Goal: Task Accomplishment & Management: Manage account settings

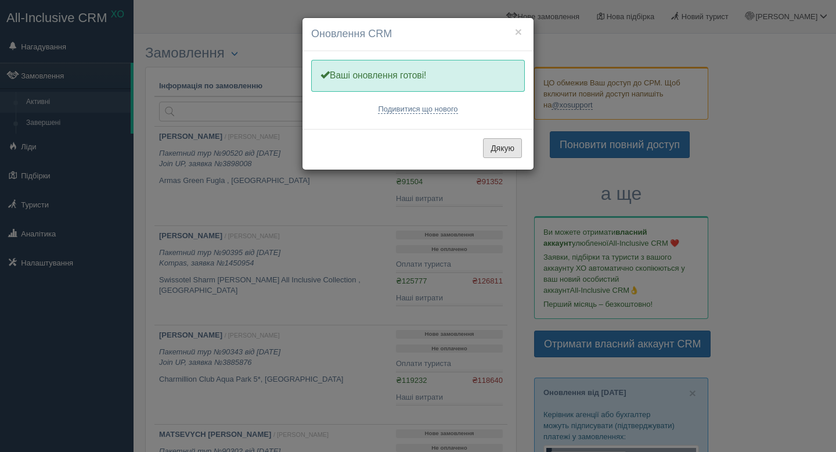
click at [489, 145] on button "Дякую" at bounding box center [502, 148] width 39 height 20
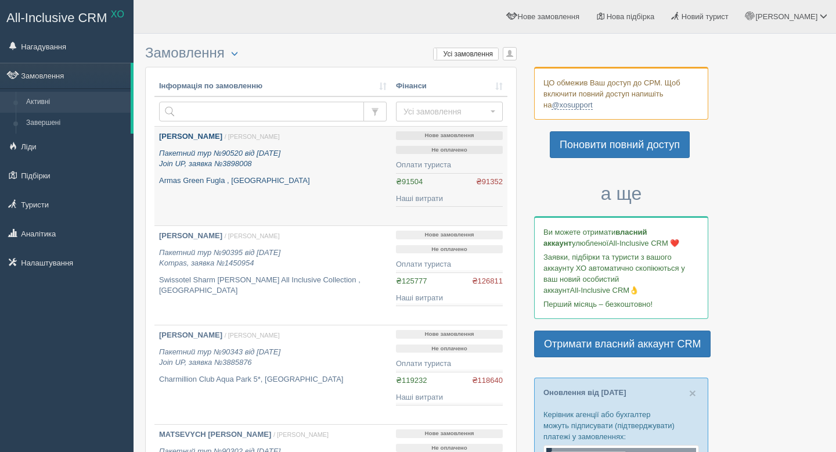
click at [169, 140] on b "[PERSON_NAME]" at bounding box center [190, 136] width 63 height 9
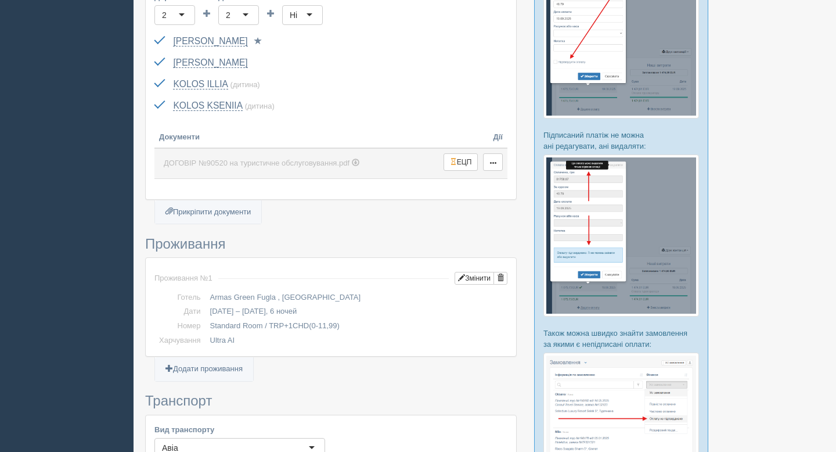
scroll to position [478, 0]
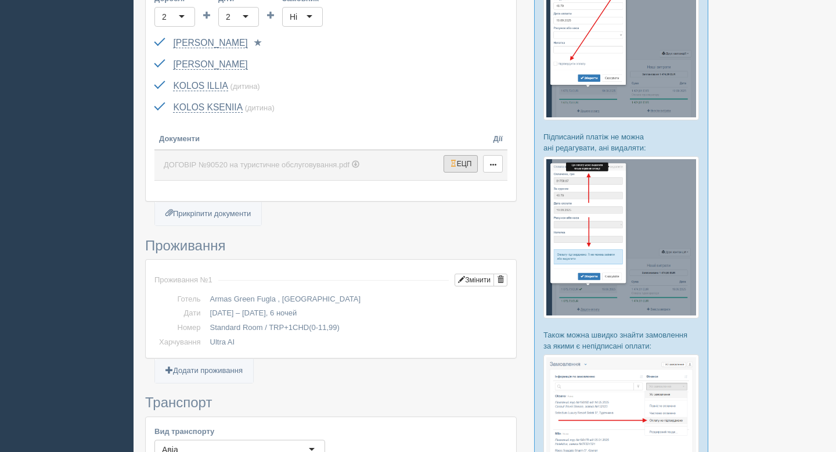
click at [443, 159] on button "ЕЦП" at bounding box center [460, 163] width 35 height 17
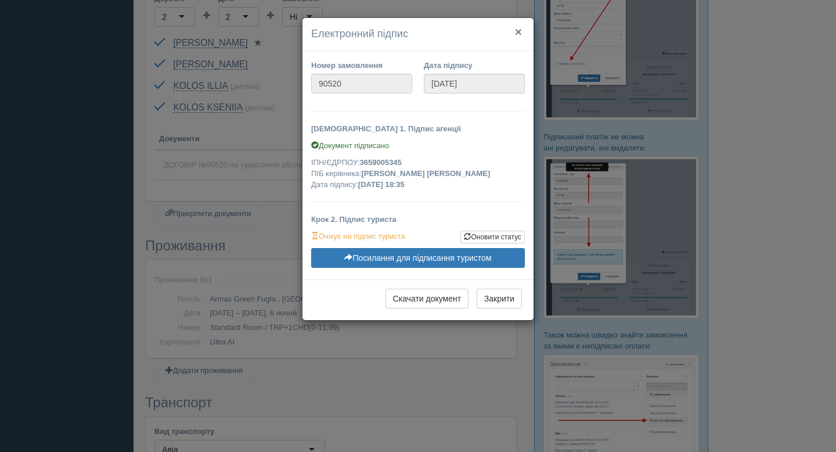
click at [515, 32] on button "×" at bounding box center [518, 32] width 7 height 12
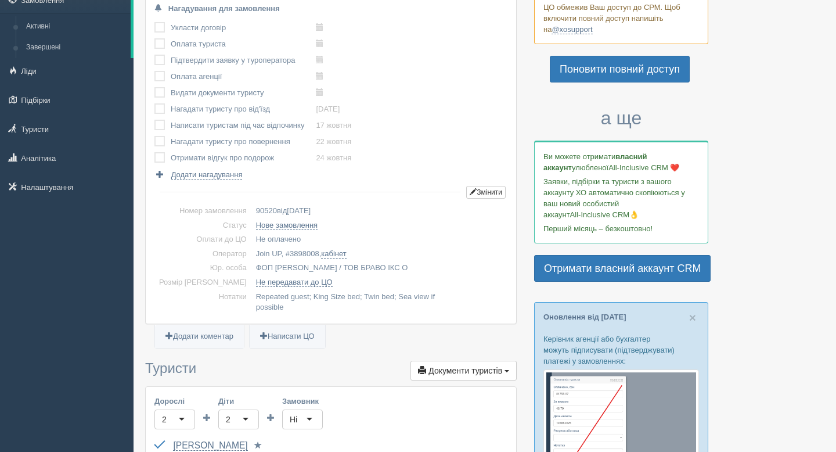
scroll to position [0, 0]
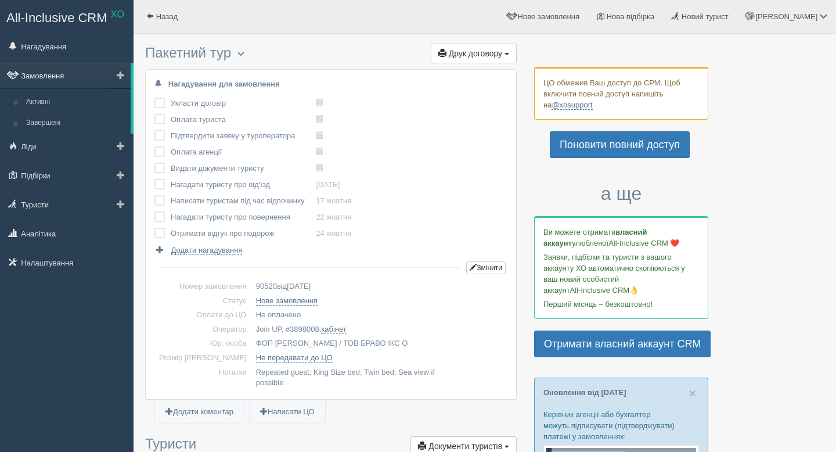
click at [53, 75] on link "Замовлення" at bounding box center [65, 76] width 131 height 26
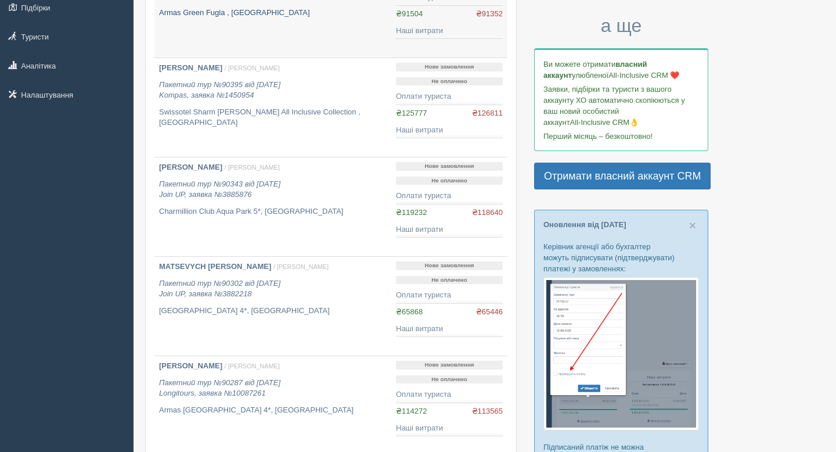
scroll to position [173, 0]
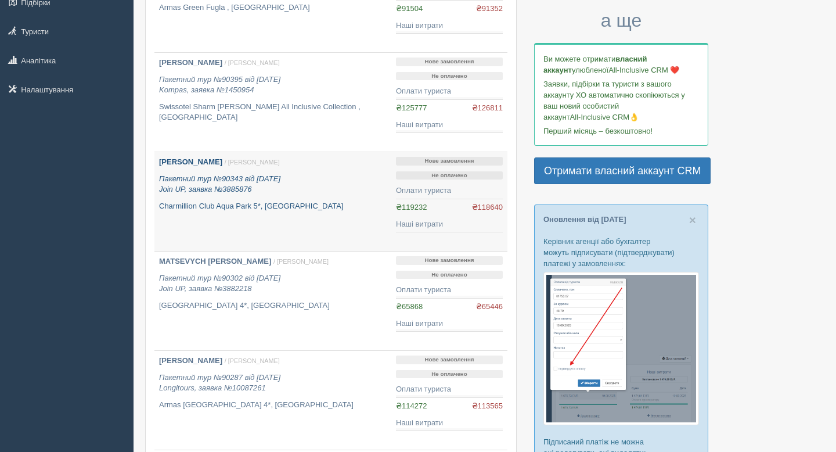
click at [214, 162] on b "[PERSON_NAME]" at bounding box center [190, 161] width 63 height 9
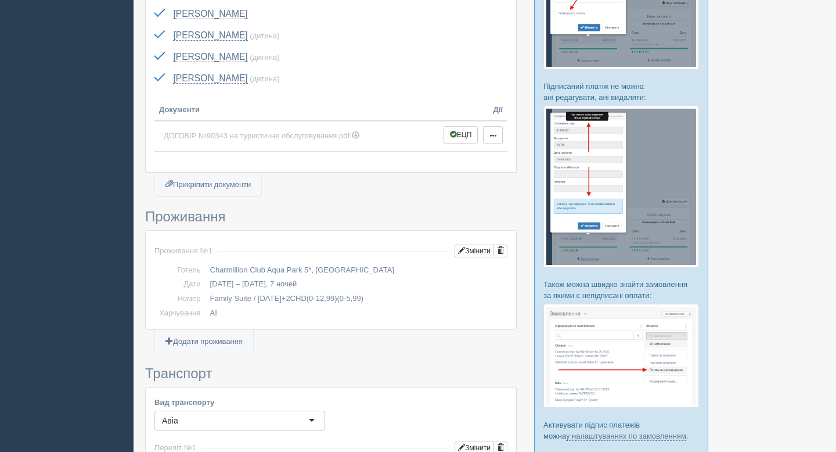
scroll to position [525, 0]
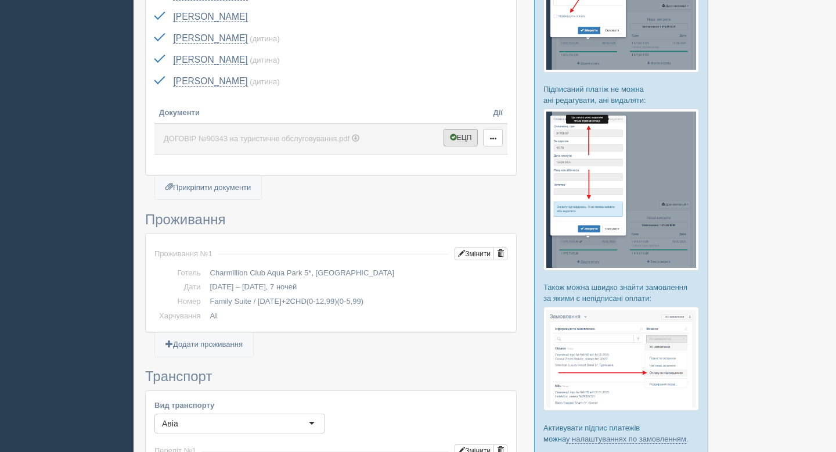
click at [465, 137] on button "ЕЦП" at bounding box center [460, 137] width 35 height 17
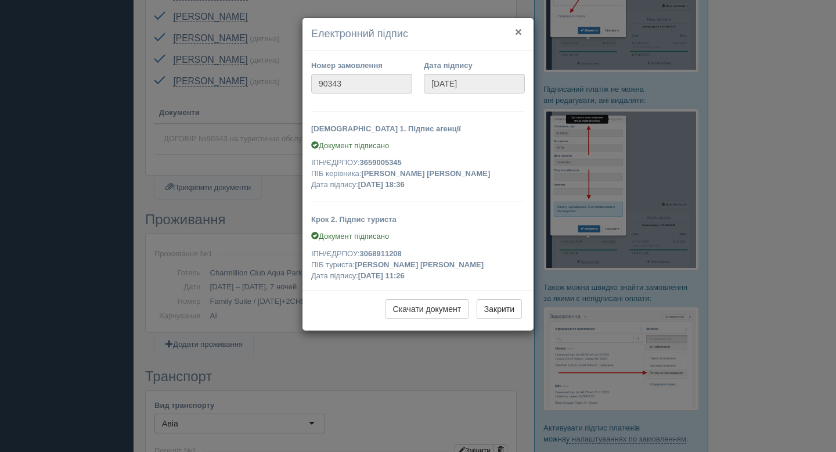
click at [517, 27] on button "×" at bounding box center [518, 32] width 7 height 12
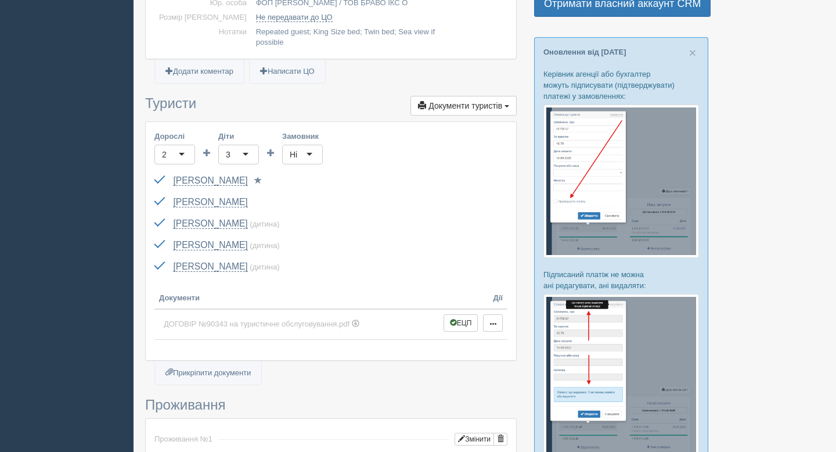
scroll to position [341, 0]
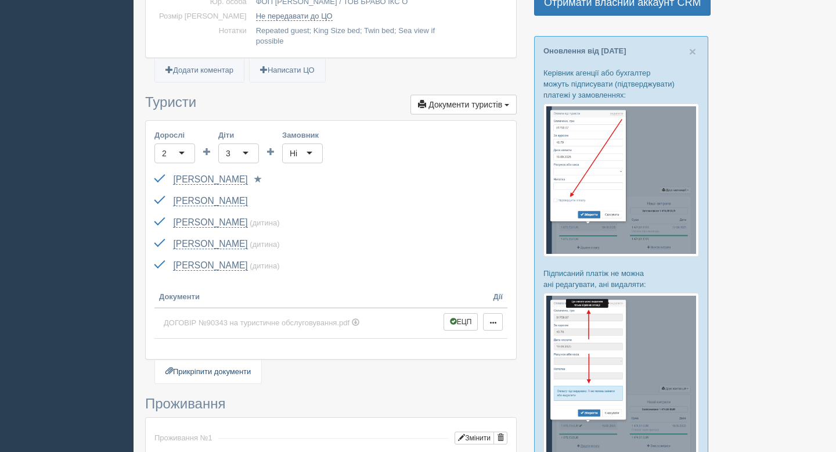
click at [232, 362] on link "Прикріпити документи" at bounding box center [208, 372] width 106 height 24
type input "C:\fakepath\ДОГОВІР №90520 на туристичне обслуговування.pdf"
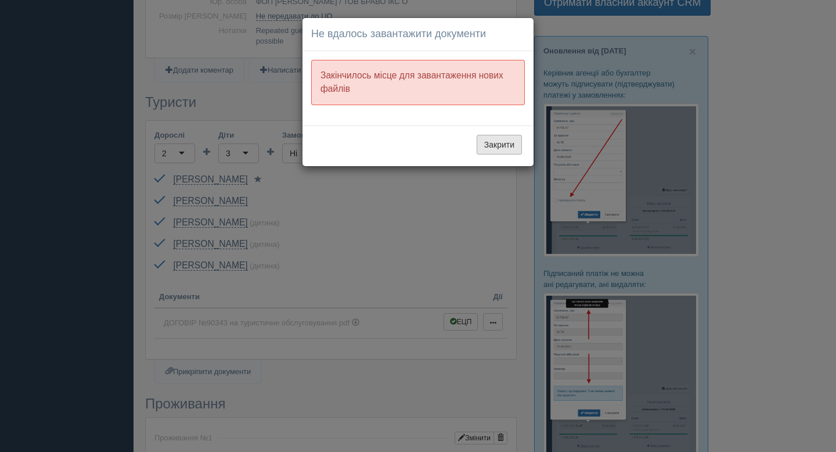
click at [482, 144] on button "Закрити" at bounding box center [498, 145] width 45 height 20
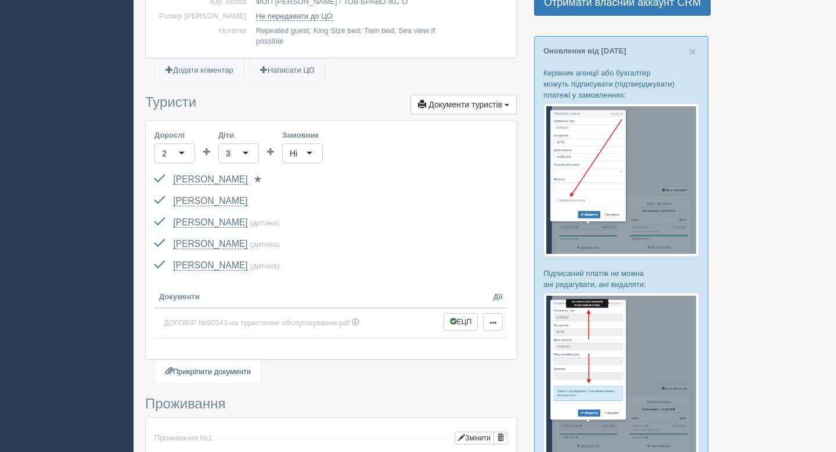
click at [218, 369] on link "Прикріпити документи" at bounding box center [208, 372] width 106 height 24
type input "C:\fakepath\ДОГОВІР №90520 на туристичне обслуговування.pdf"
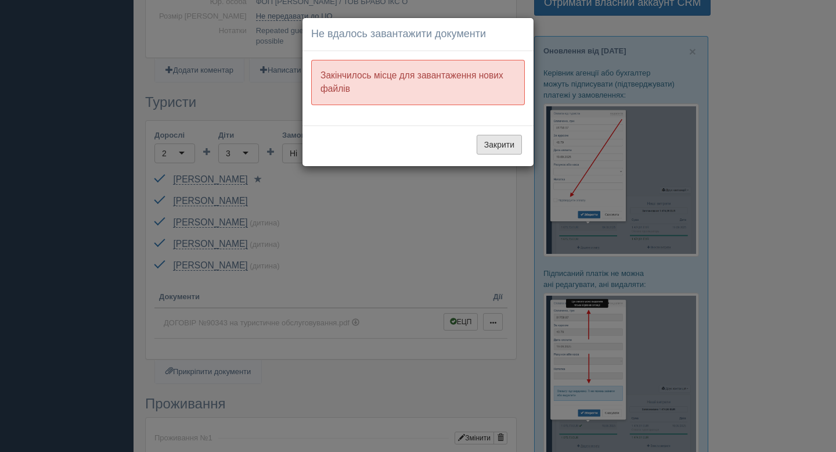
click at [485, 150] on button "Закрити" at bounding box center [498, 145] width 45 height 20
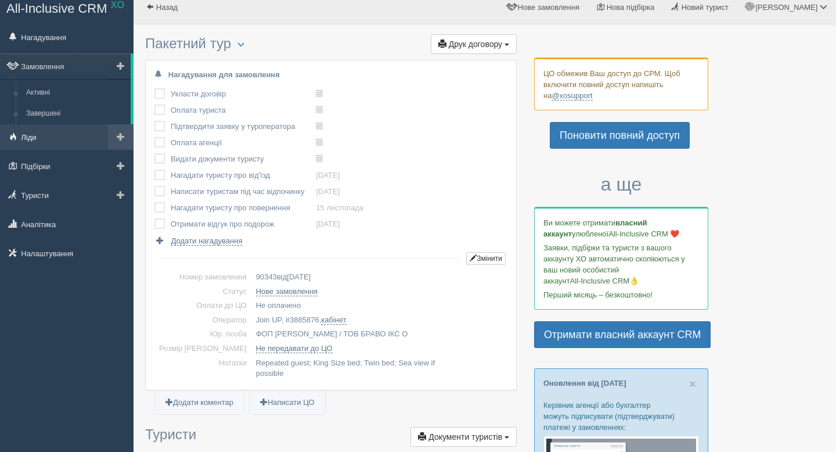
scroll to position [0, 0]
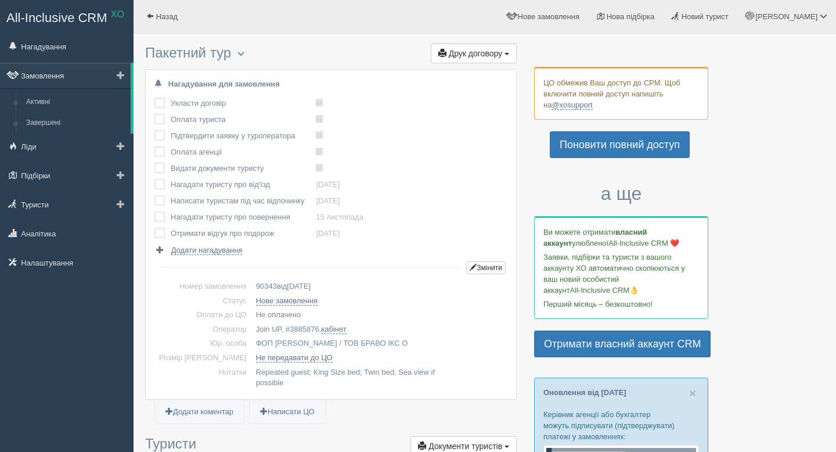
click at [64, 76] on link "Замовлення" at bounding box center [65, 76] width 131 height 26
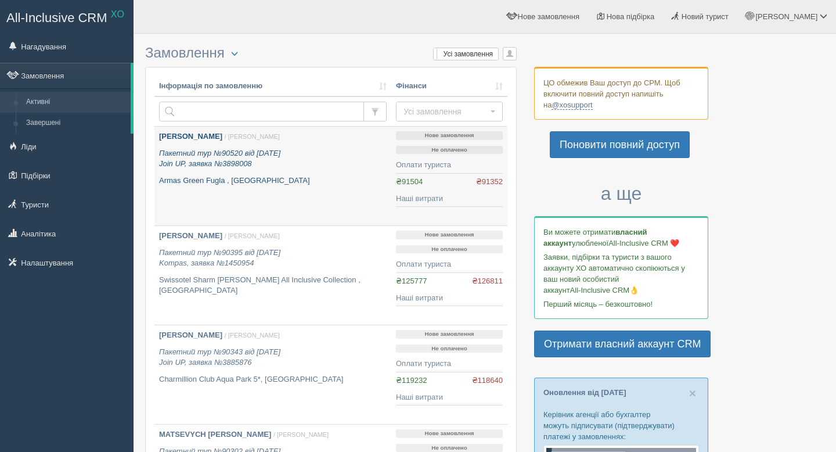
click at [182, 134] on b "[PERSON_NAME]" at bounding box center [190, 136] width 63 height 9
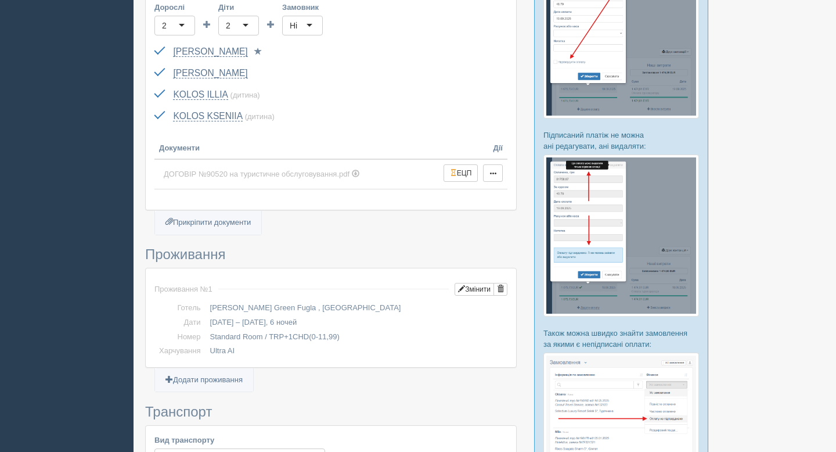
scroll to position [517, 0]
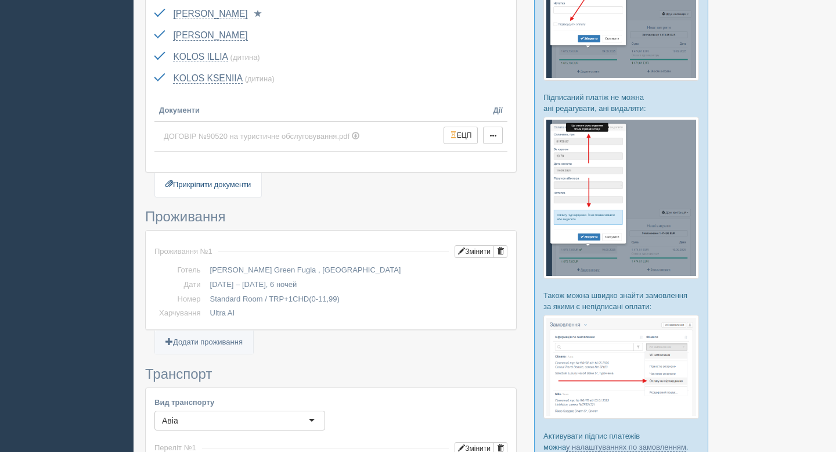
click at [186, 174] on link "Прикріпити документи" at bounding box center [208, 185] width 106 height 24
type input "C:\fakepath\ДОГОВІР №90520 на туристичне обслуговування.pdf"
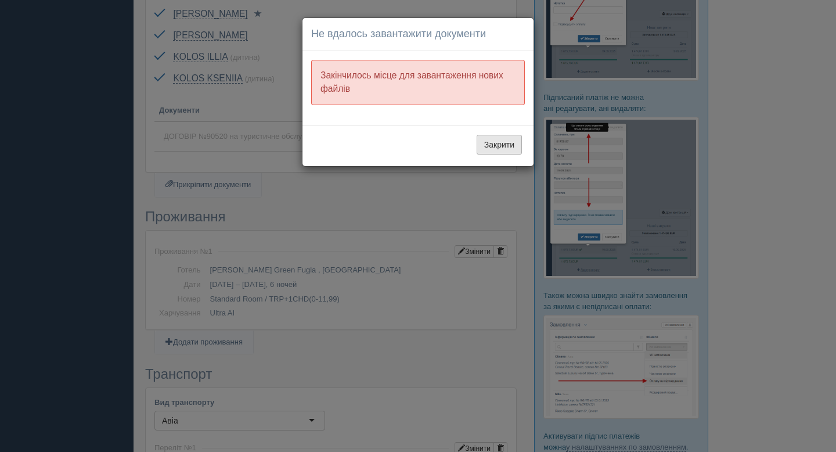
click at [479, 150] on button "Закрити" at bounding box center [498, 145] width 45 height 20
